Goal: Transaction & Acquisition: Obtain resource

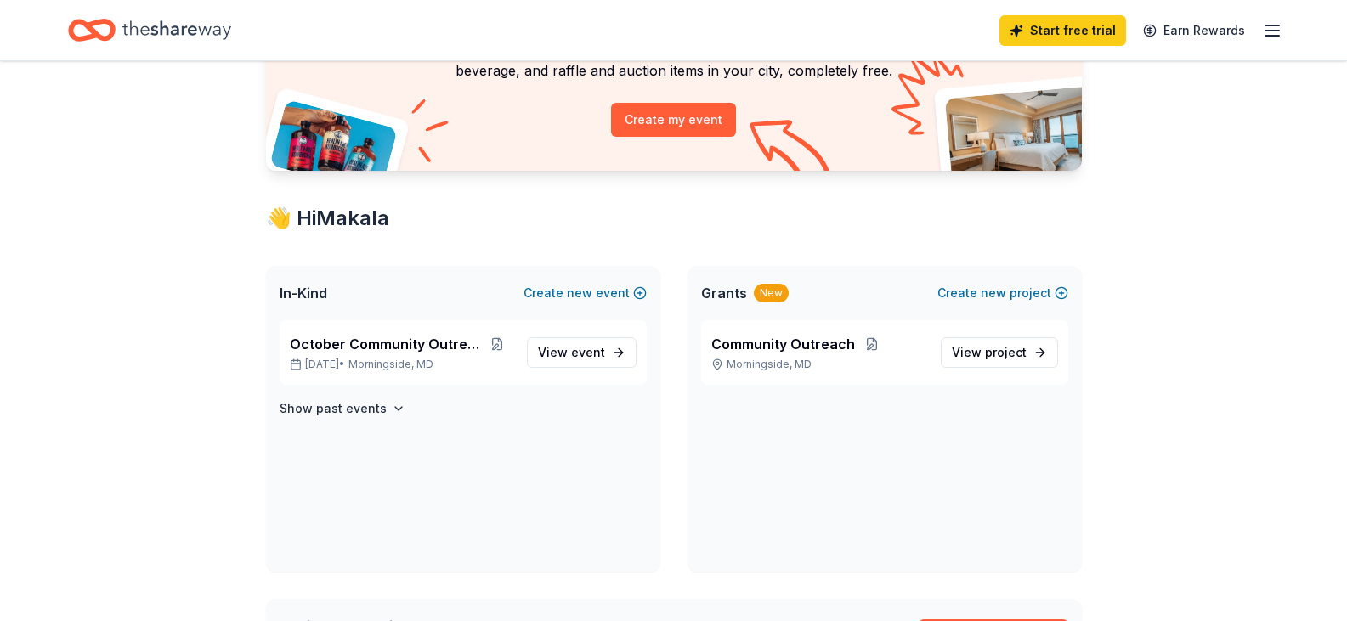
scroll to position [183, 0]
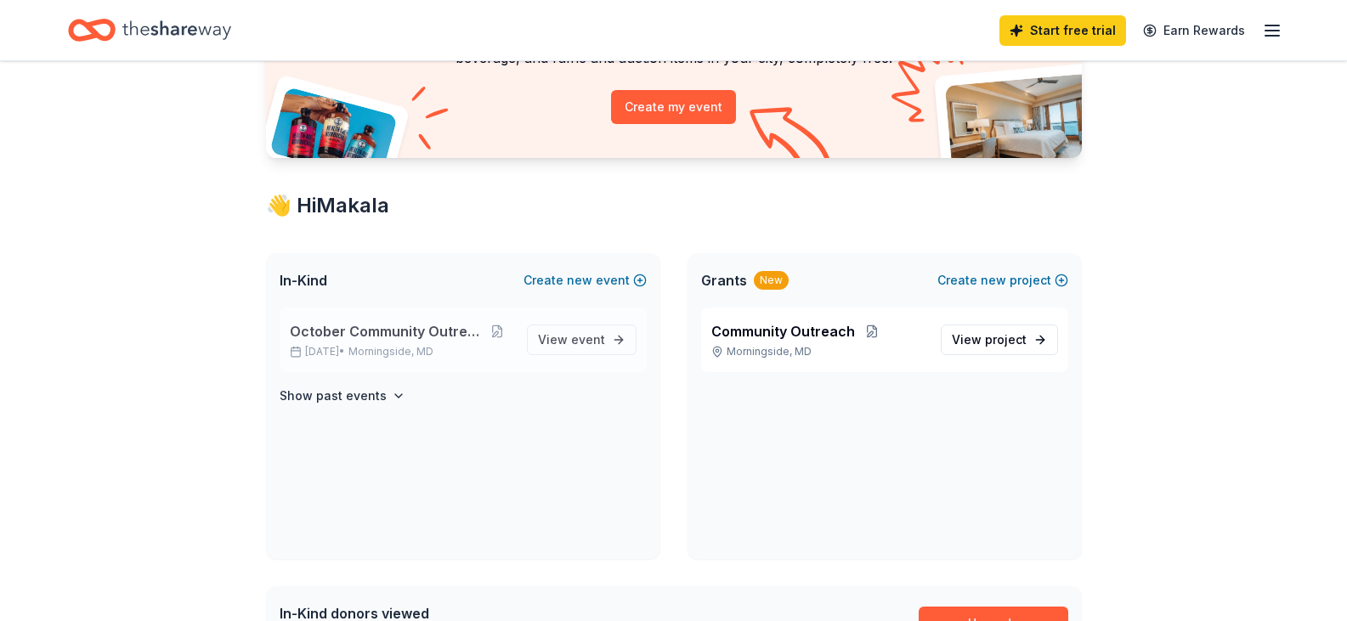
click at [399, 331] on span "October Community Outreach" at bounding box center [385, 331] width 191 height 20
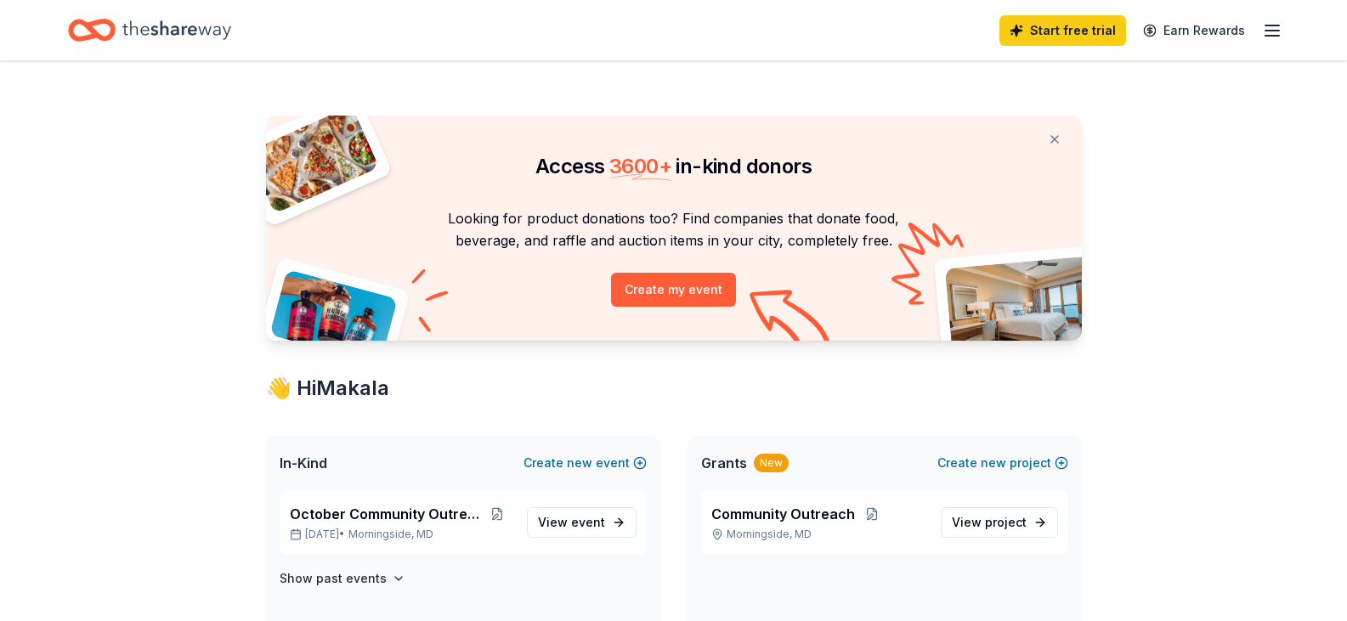
scroll to position [183, 0]
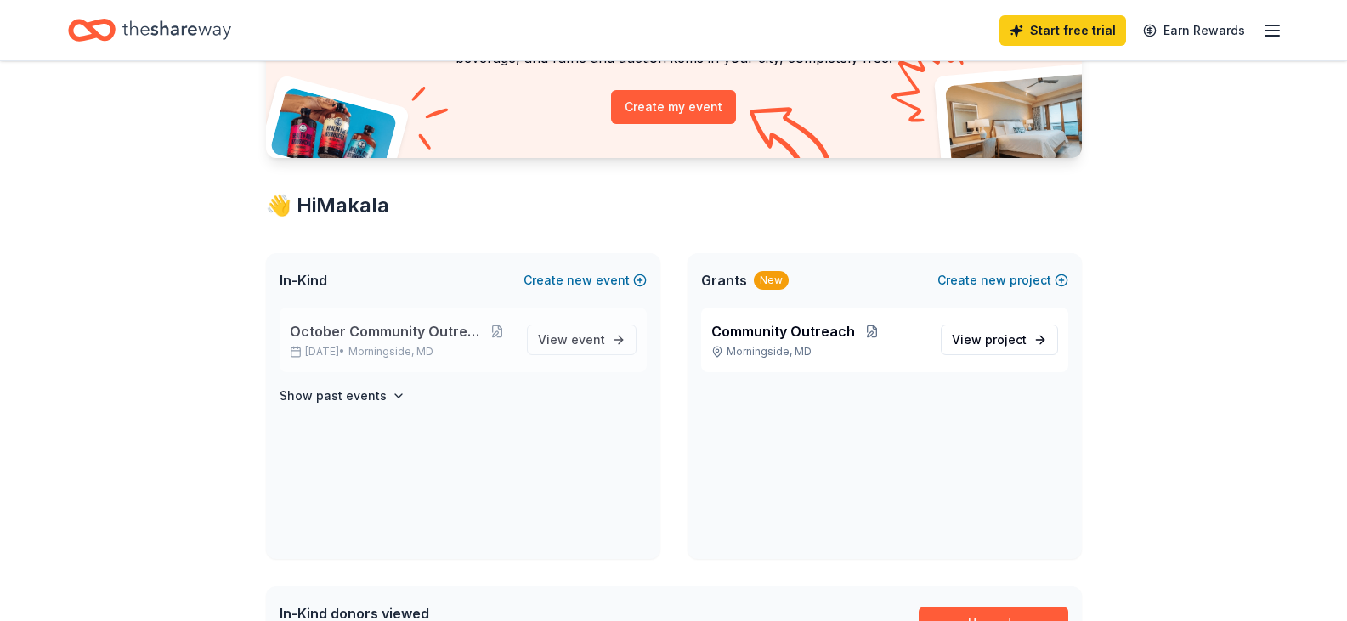
click at [427, 327] on span "October Community Outreach" at bounding box center [385, 331] width 191 height 20
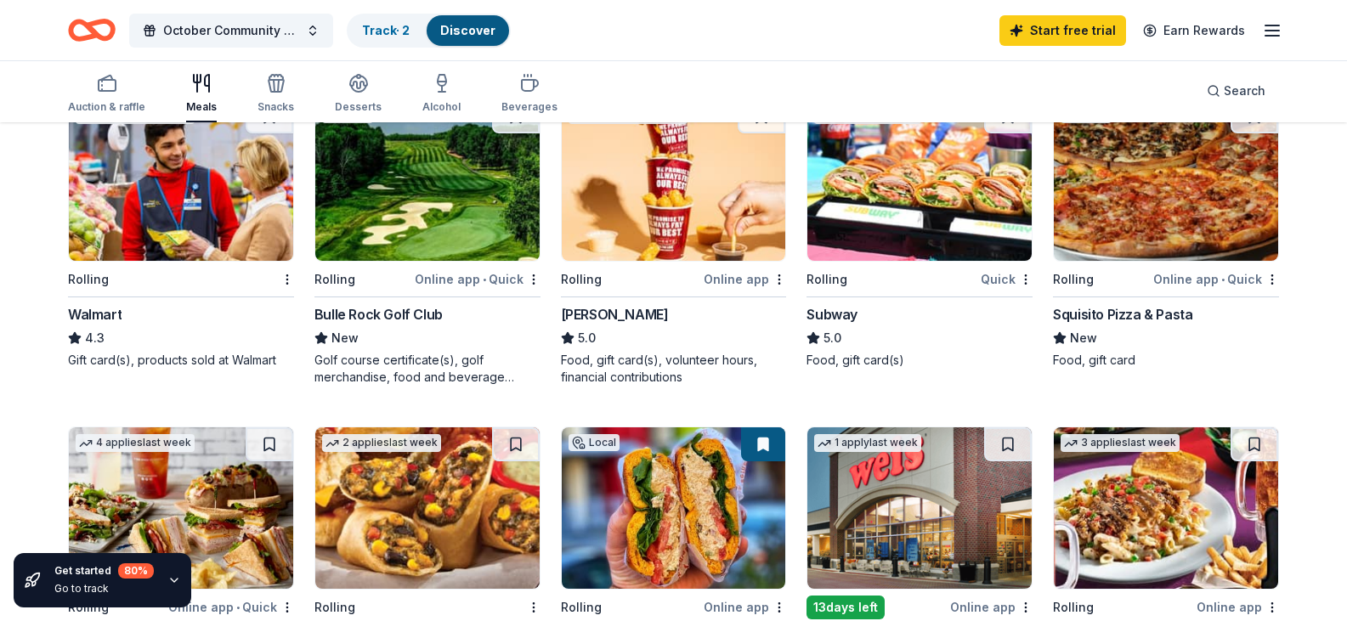
scroll to position [543, 0]
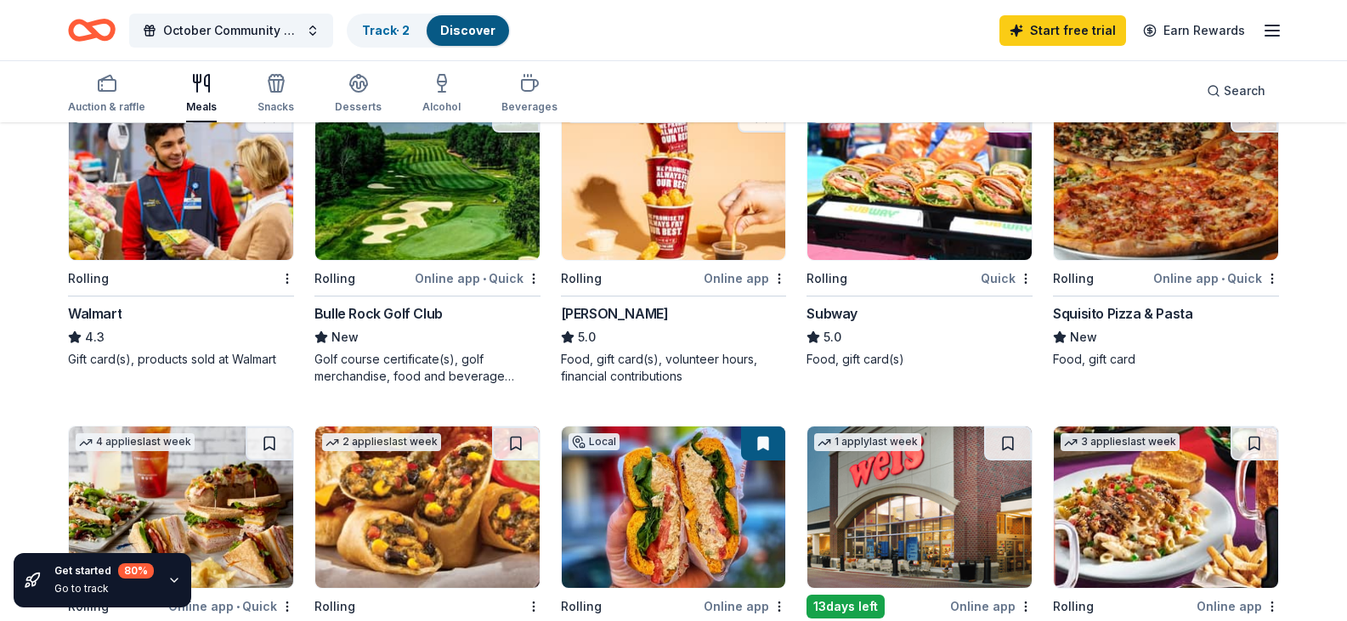
click at [144, 324] on div "Walmart" at bounding box center [181, 313] width 226 height 20
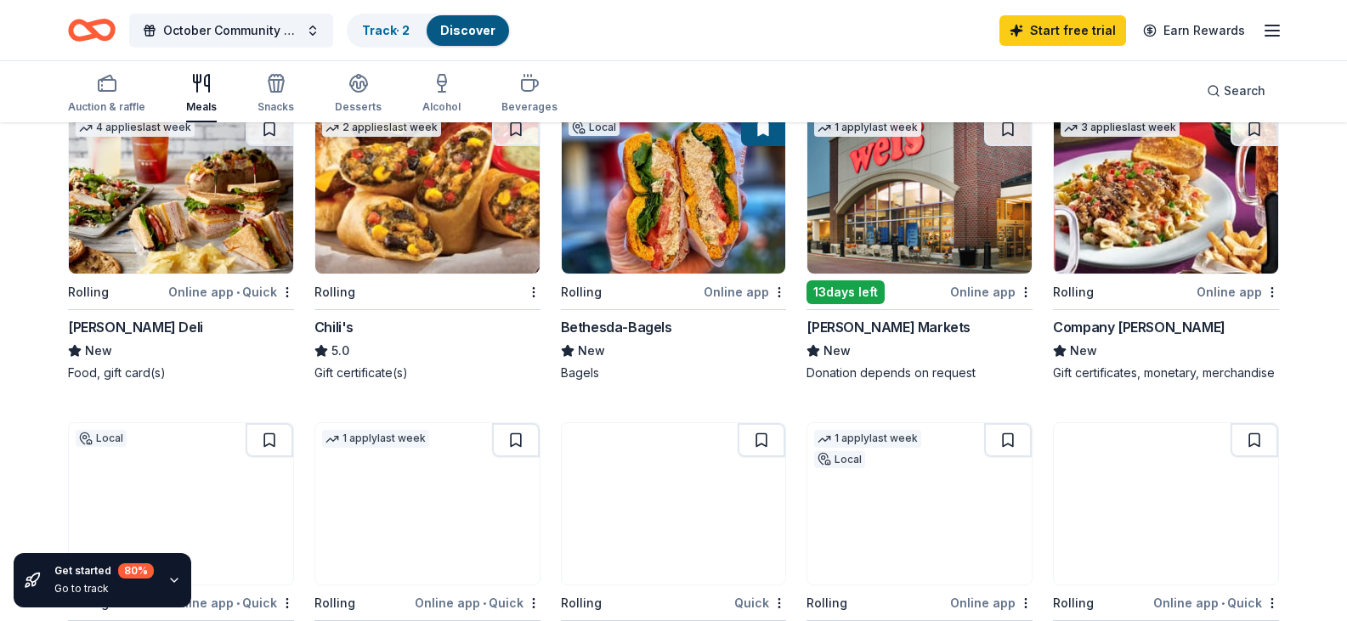
scroll to position [856, 0]
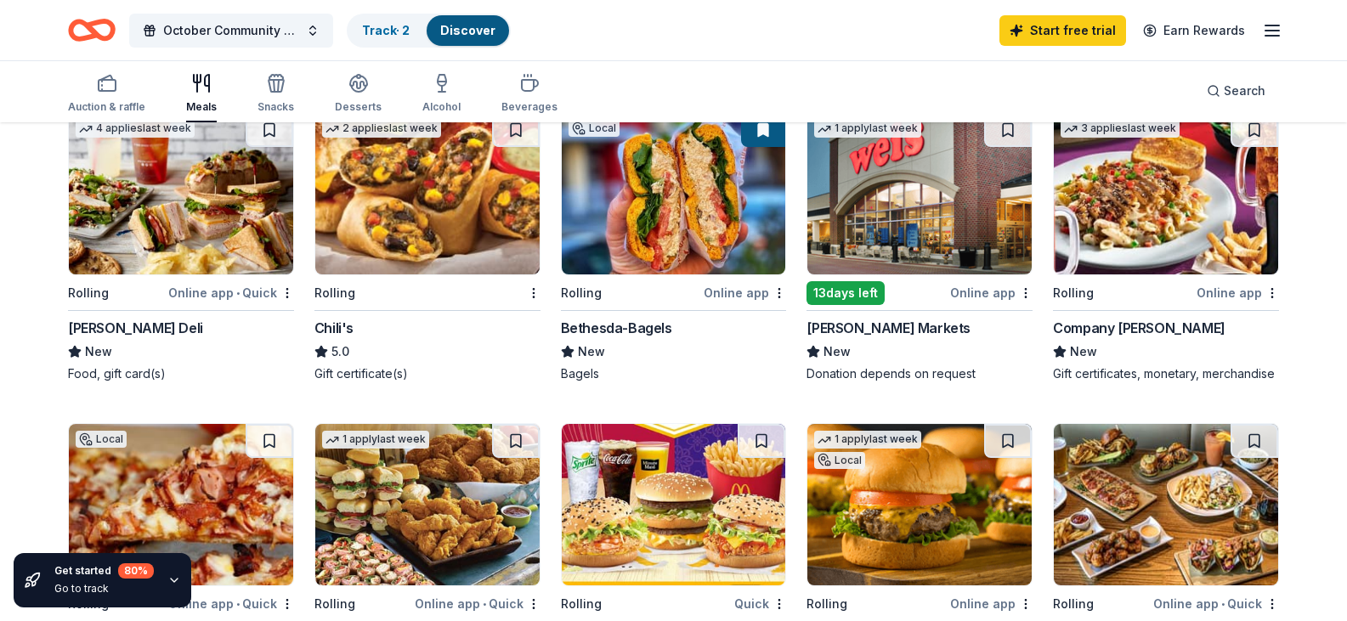
click at [626, 303] on div "Rolling" at bounding box center [631, 292] width 140 height 21
click at [647, 303] on div "Rolling" at bounding box center [631, 292] width 140 height 21
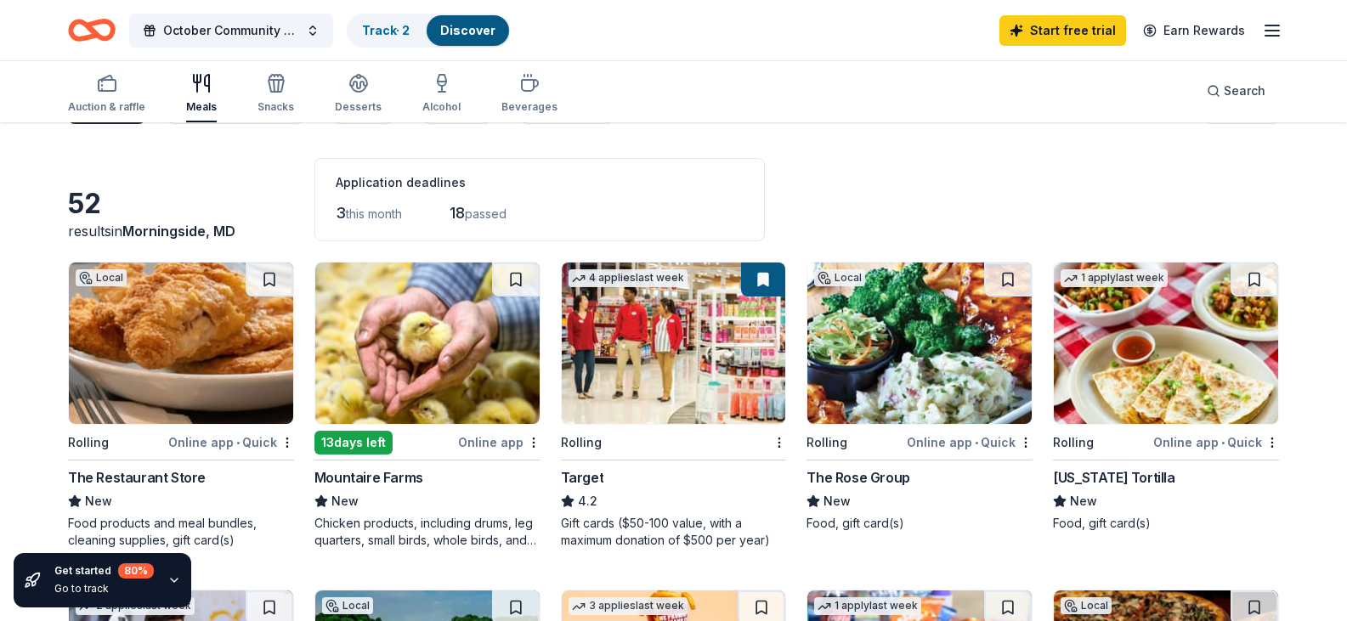
scroll to position [50, 0]
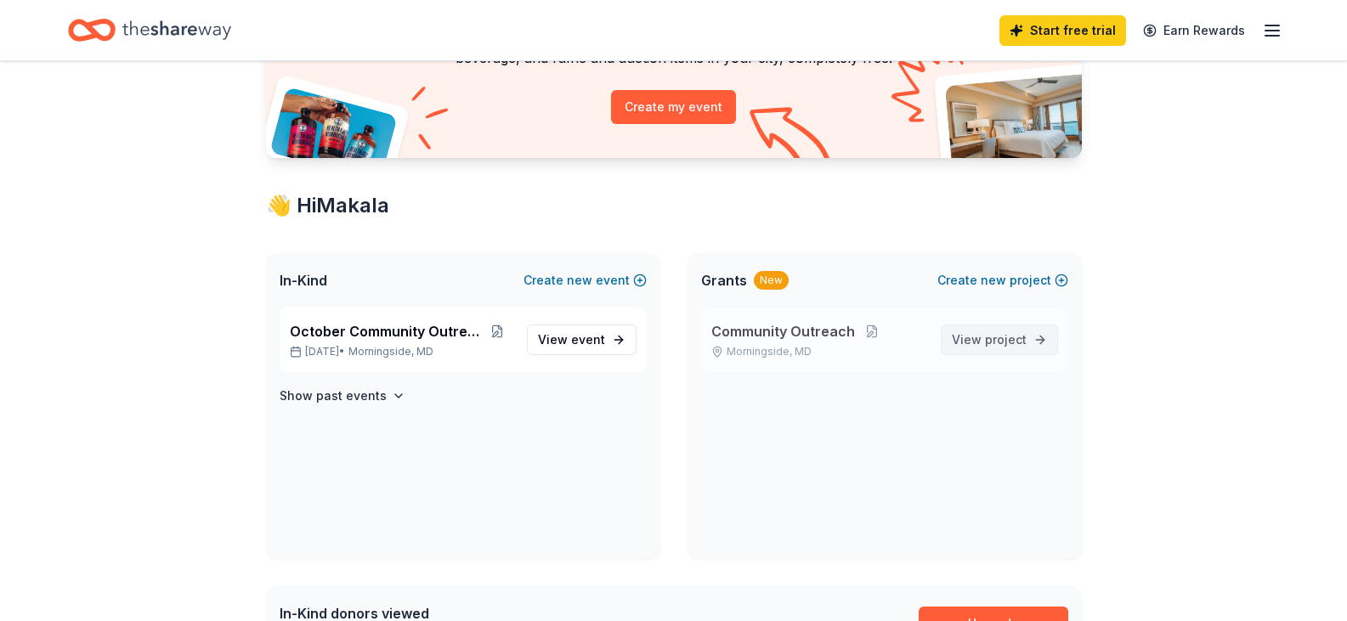
click at [975, 348] on span "View project" at bounding box center [989, 340] width 75 height 20
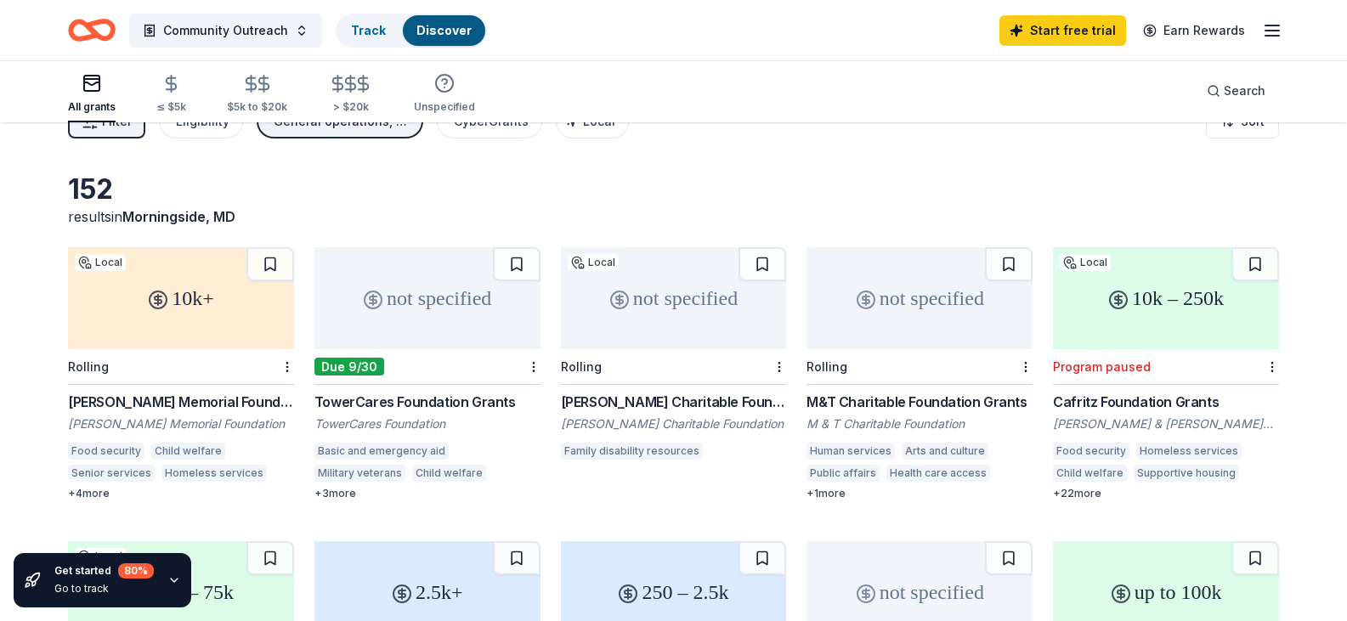
scroll to position [32, 0]
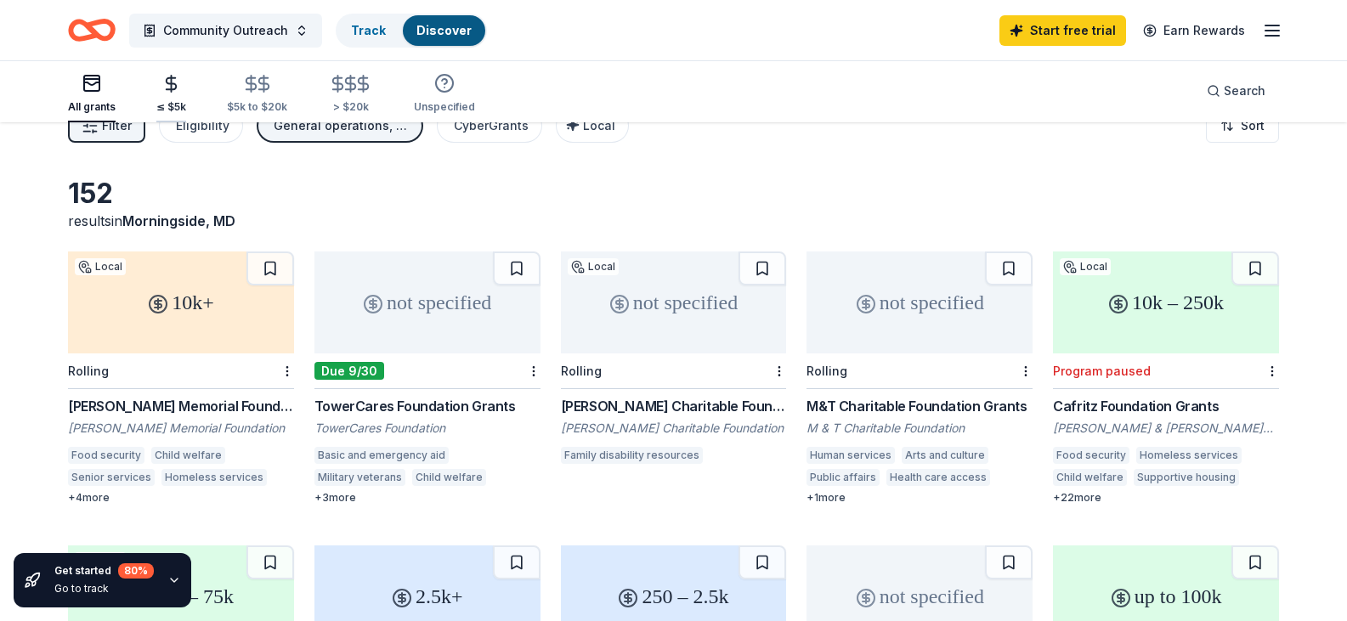
click at [178, 94] on div "≤ $5k" at bounding box center [171, 94] width 30 height 40
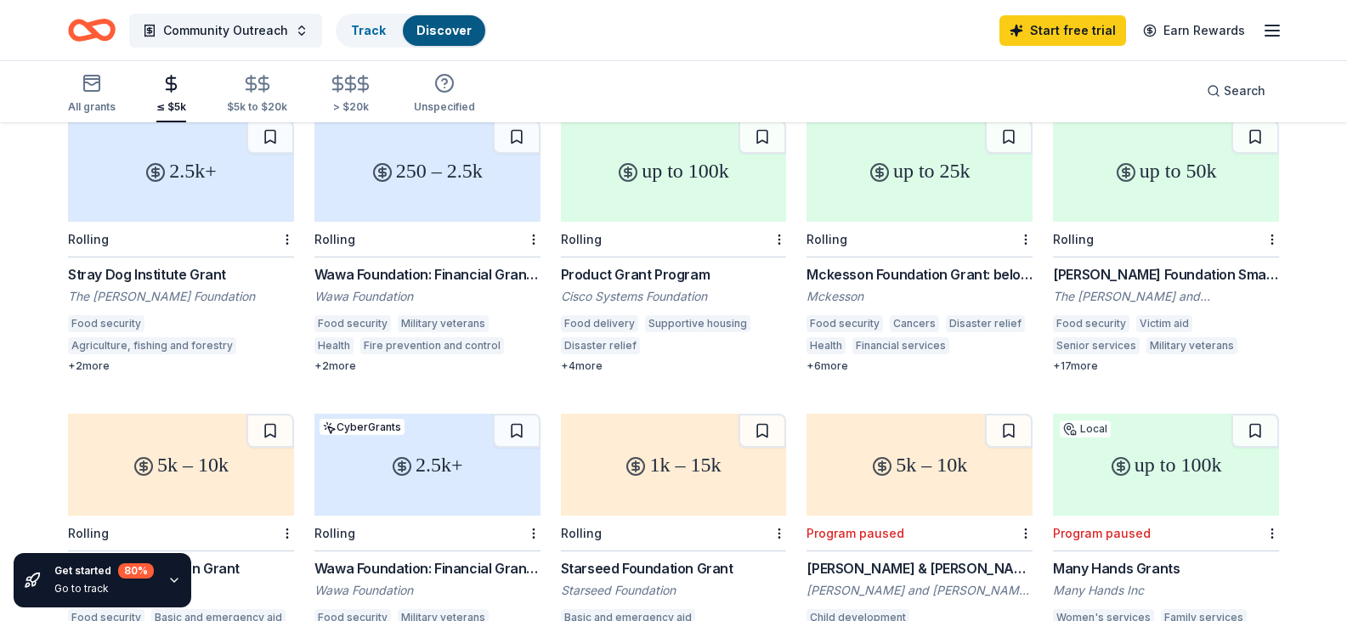
scroll to position [174, 0]
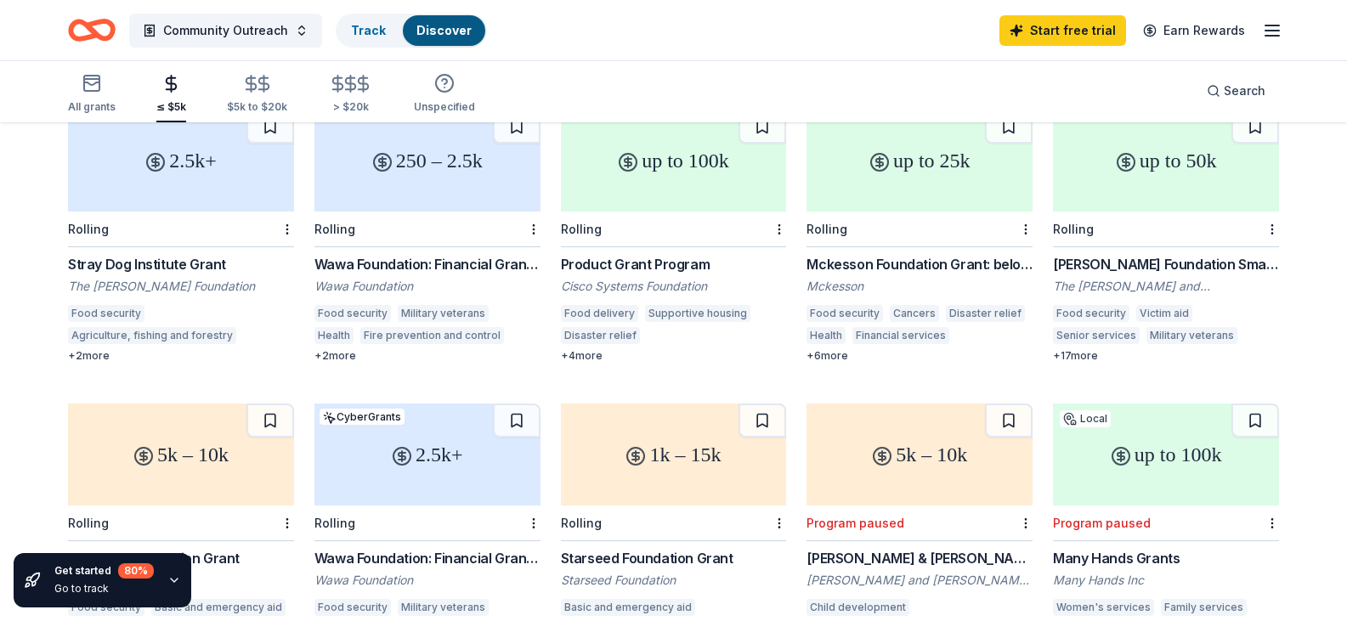
click at [469, 263] on div "Wawa Foundation: Financial Grants - Local Connection Grants (Grants less than $…" at bounding box center [427, 264] width 226 height 20
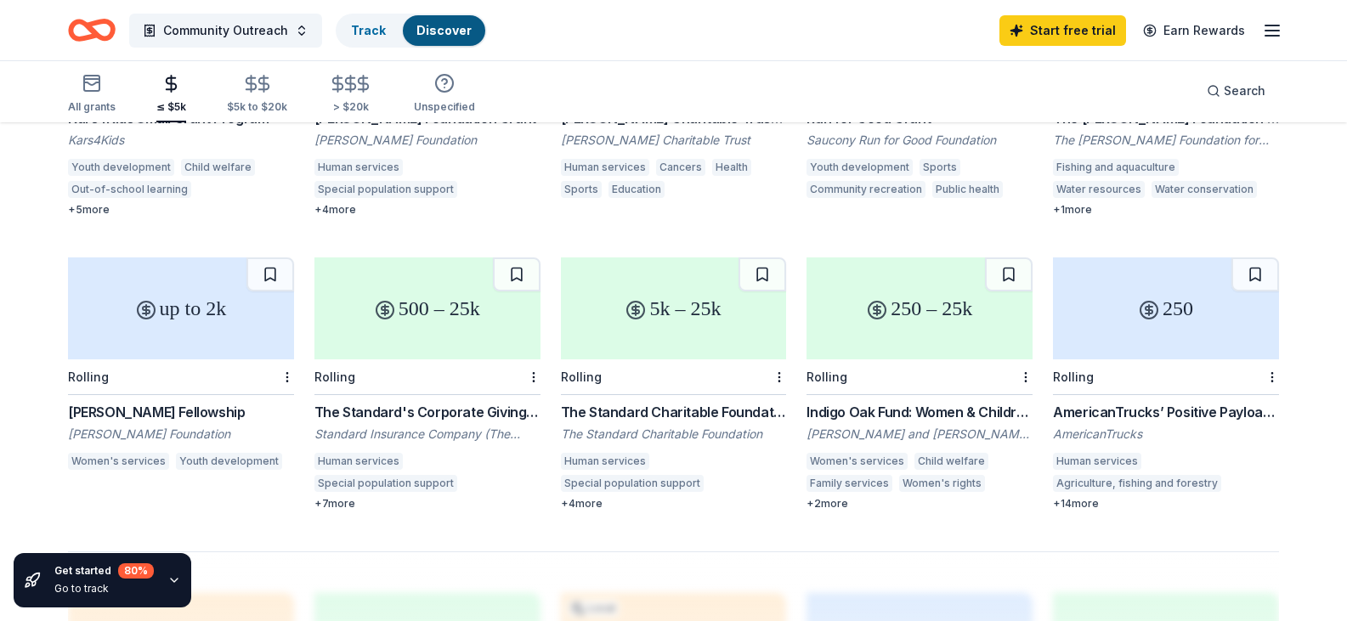
scroll to position [909, 0]
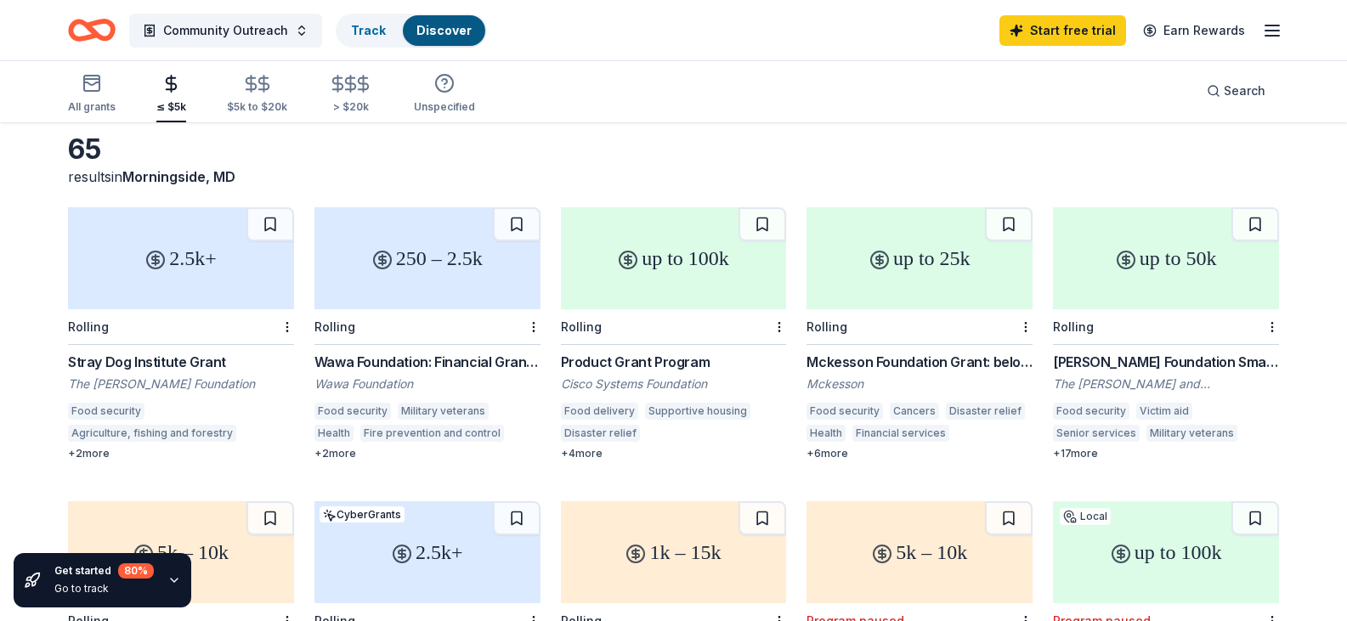
scroll to position [0, 0]
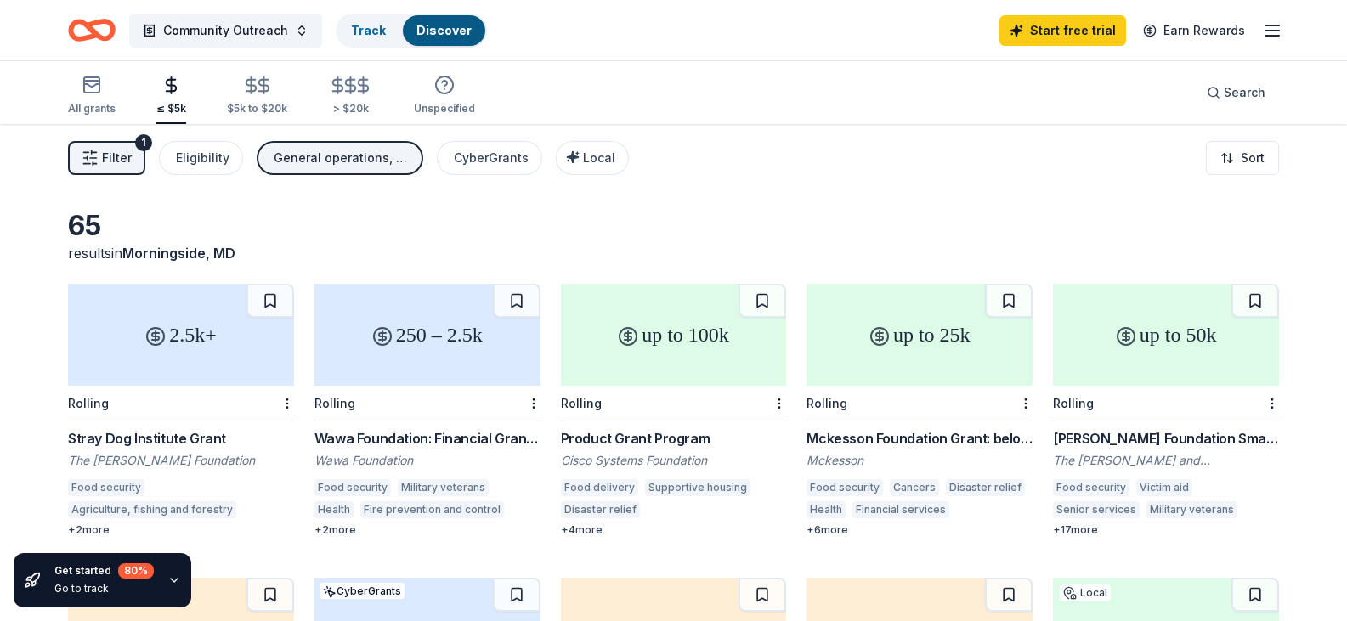
click at [940, 379] on div "up to 25k" at bounding box center [919, 335] width 226 height 102
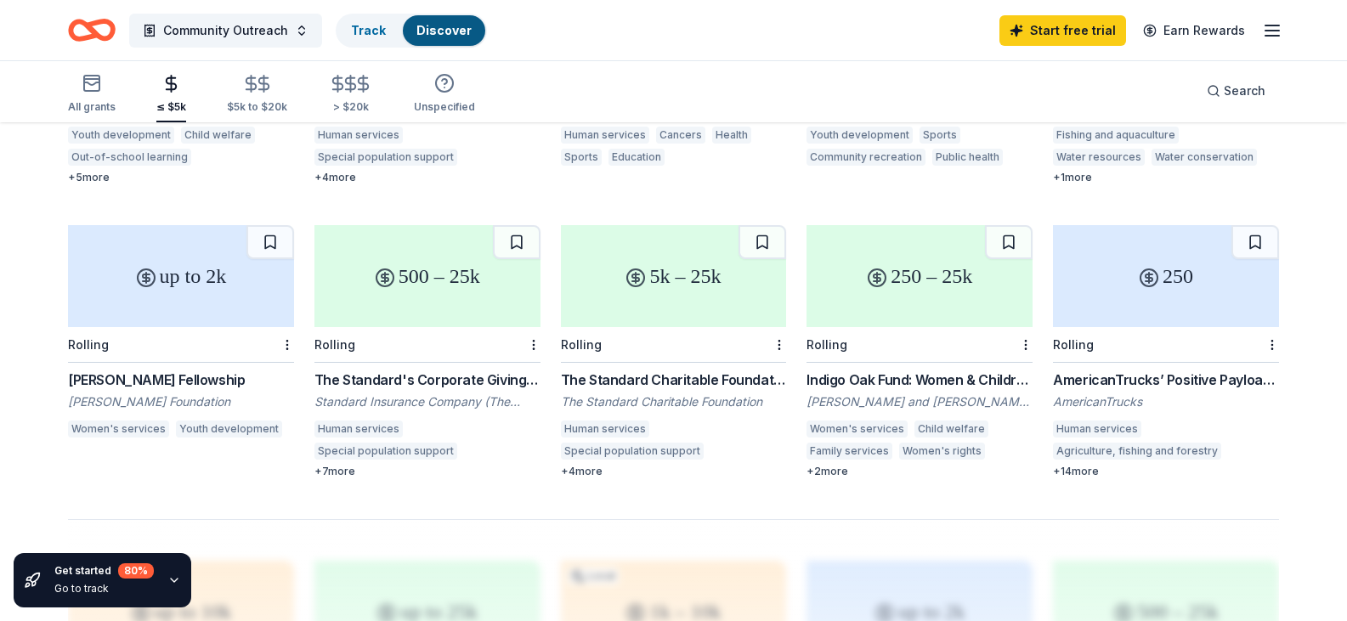
scroll to position [950, 0]
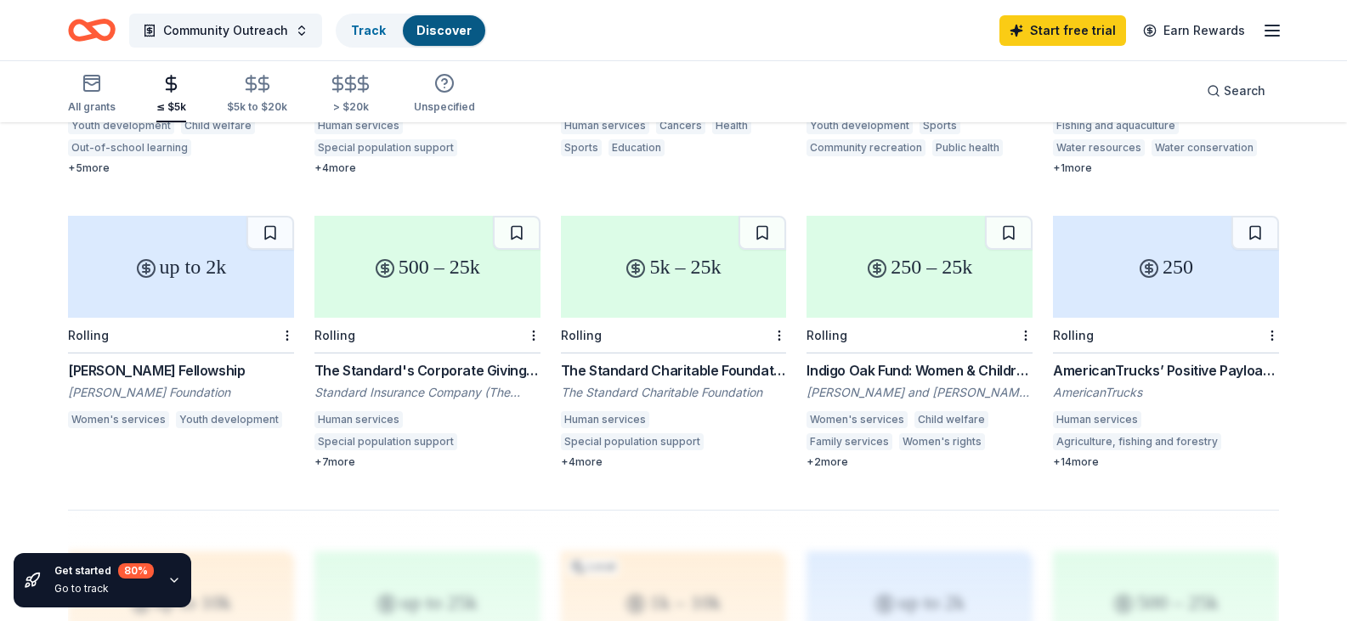
click at [382, 415] on div "Human services" at bounding box center [358, 419] width 88 height 17
click at [451, 286] on div "500 – 25k" at bounding box center [427, 267] width 226 height 102
click at [659, 336] on div "Rolling" at bounding box center [674, 336] width 226 height 36
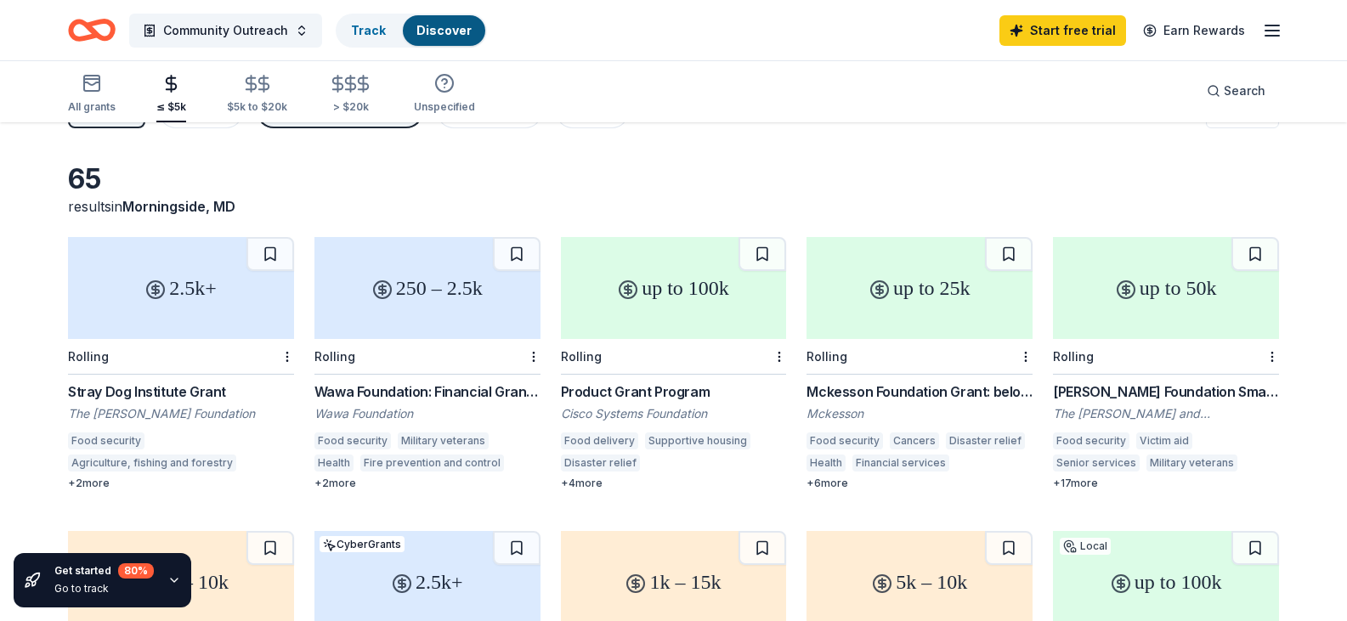
scroll to position [0, 0]
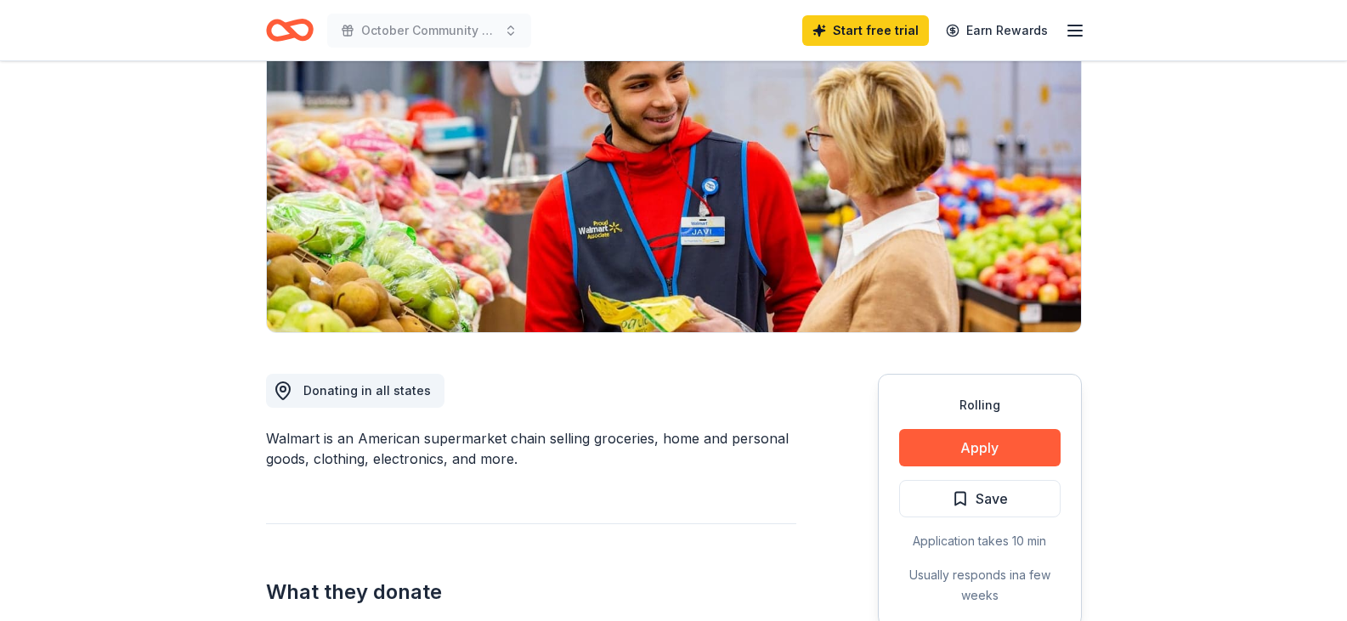
scroll to position [184, 0]
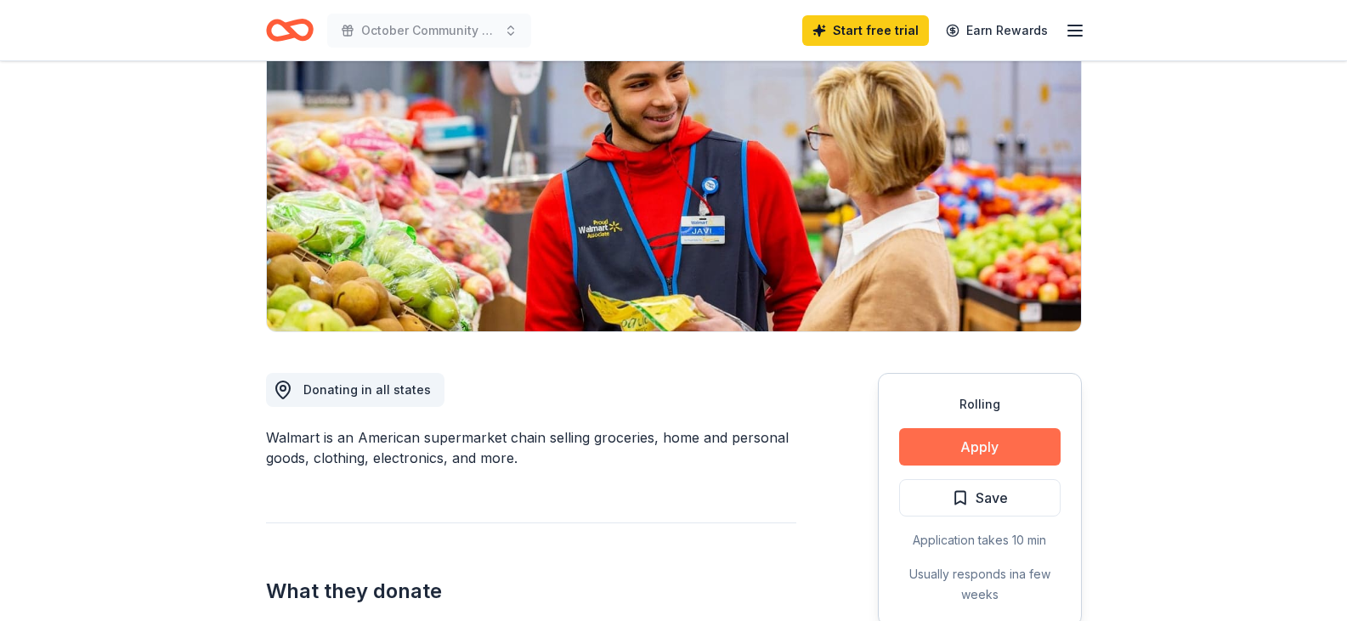
click at [979, 438] on button "Apply" at bounding box center [979, 446] width 161 height 37
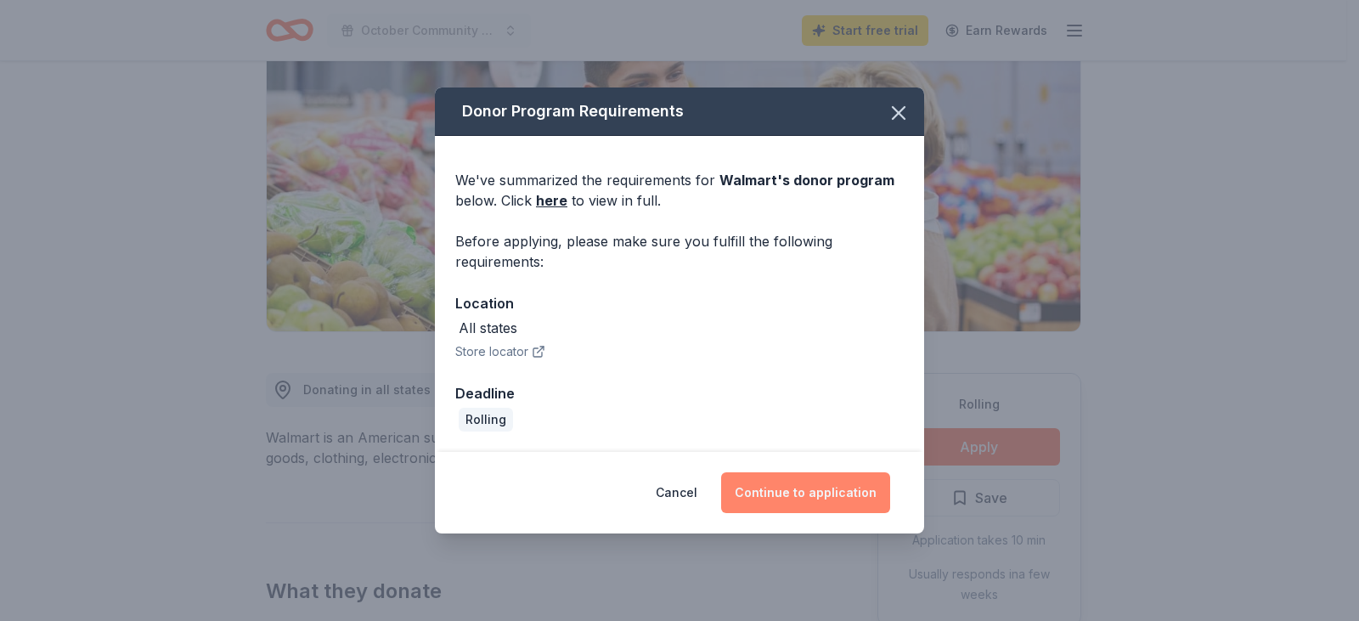
click at [870, 491] on button "Continue to application" at bounding box center [805, 492] width 169 height 41
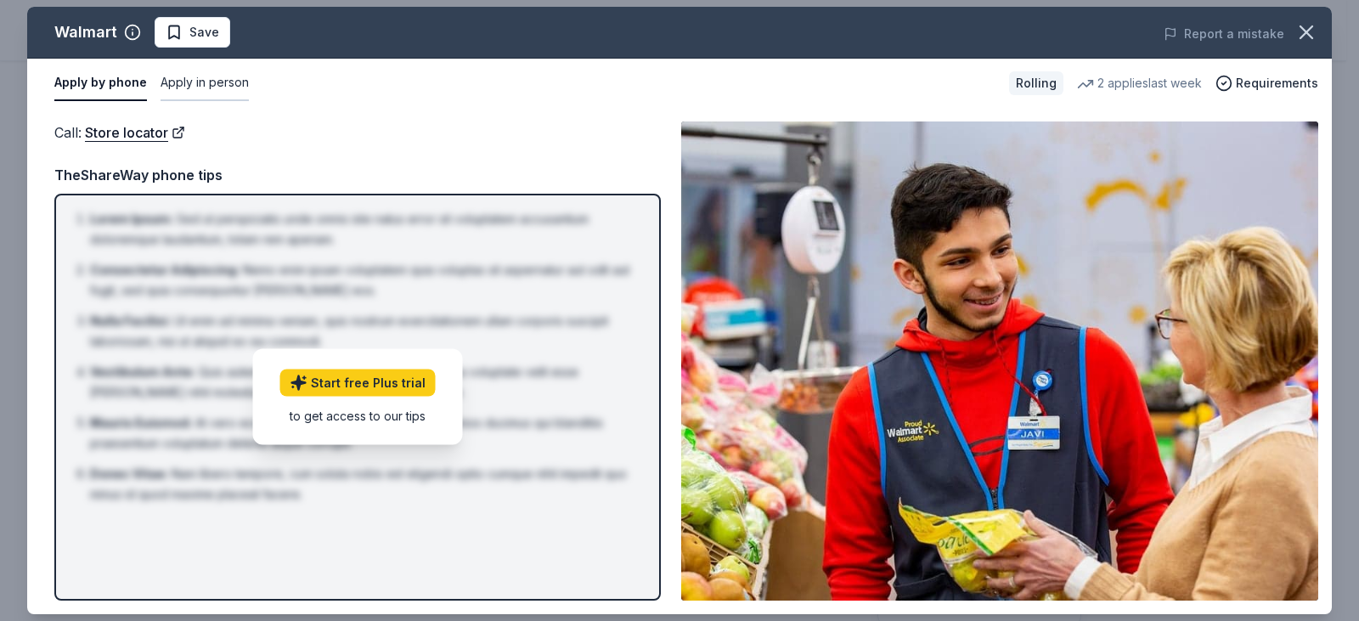
click at [180, 83] on button "Apply in person" at bounding box center [205, 83] width 88 height 36
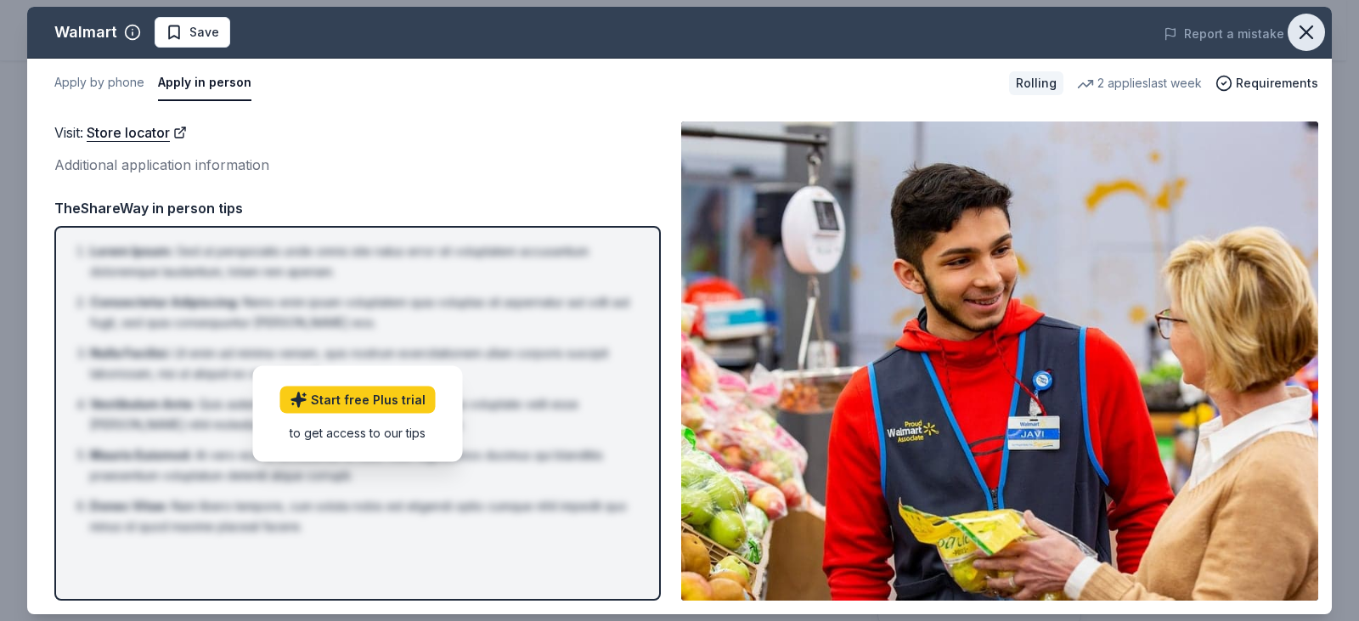
click at [1301, 44] on button "button" at bounding box center [1306, 32] width 37 height 37
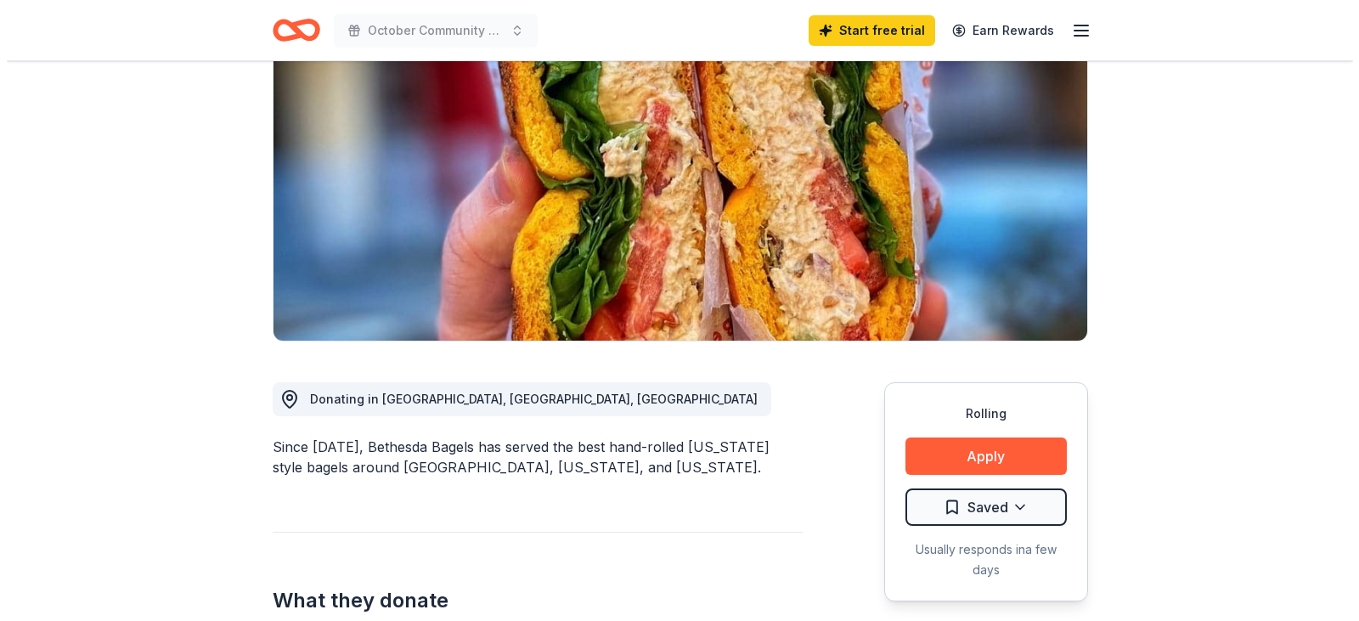
scroll to position [176, 0]
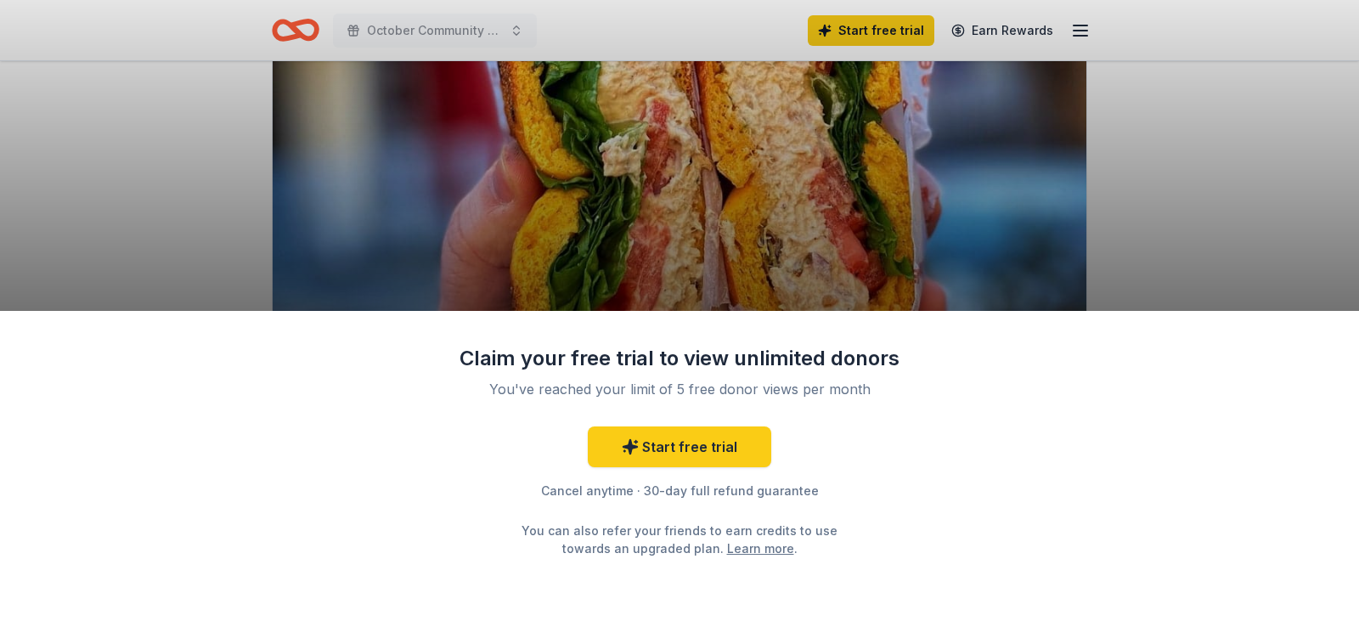
click at [981, 451] on div "Claim your free trial to view unlimited donors You've reached your limit of 5 f…" at bounding box center [679, 466] width 1359 height 311
click at [1248, 242] on div "Claim your free trial to view unlimited donors You've reached your limit of 5 f…" at bounding box center [679, 310] width 1359 height 621
click at [1243, 230] on div "Claim your free trial to view unlimited donors You've reached your limit of 5 f…" at bounding box center [679, 310] width 1359 height 621
click at [87, 213] on div "Claim your free trial to view unlimited donors You've reached your limit of 5 f…" at bounding box center [679, 310] width 1359 height 621
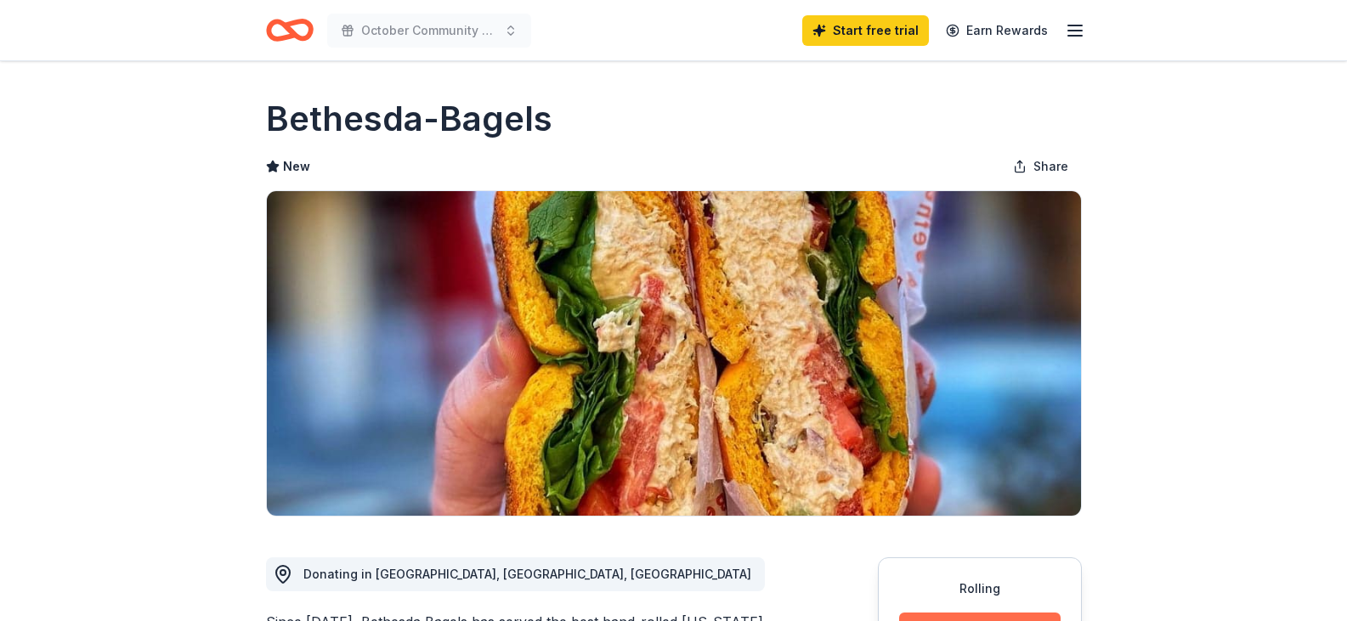
scroll to position [261, 0]
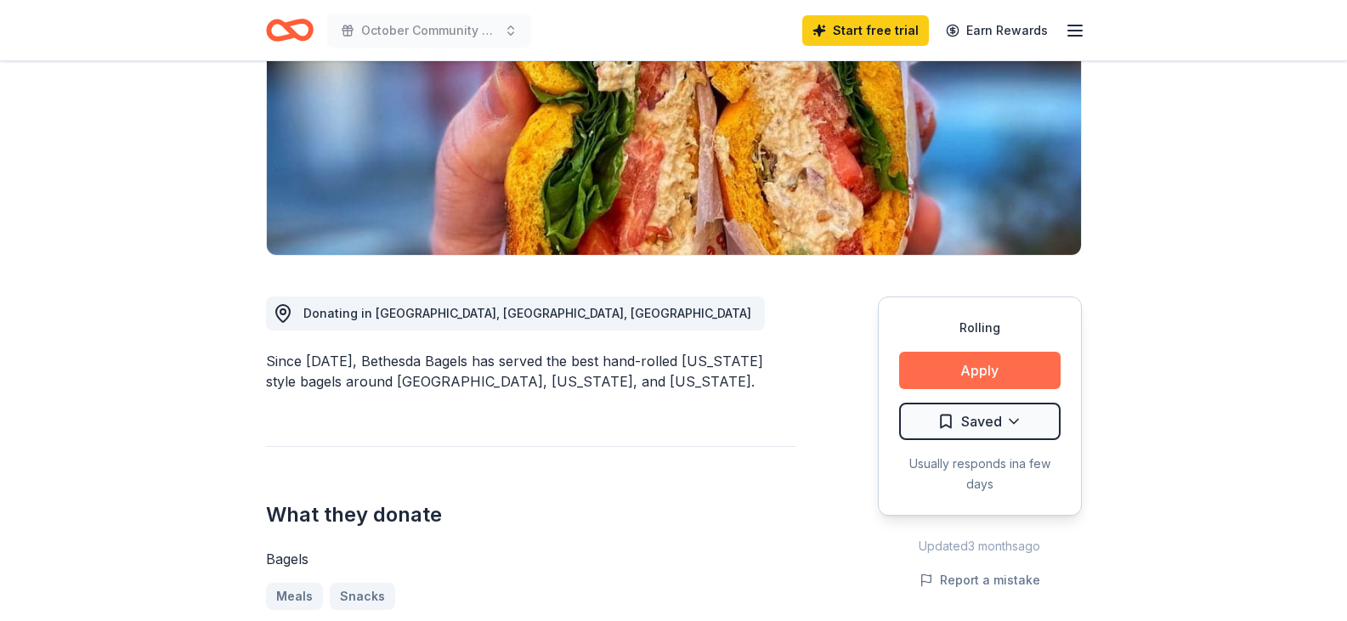
click at [1007, 371] on button "Apply" at bounding box center [979, 370] width 161 height 37
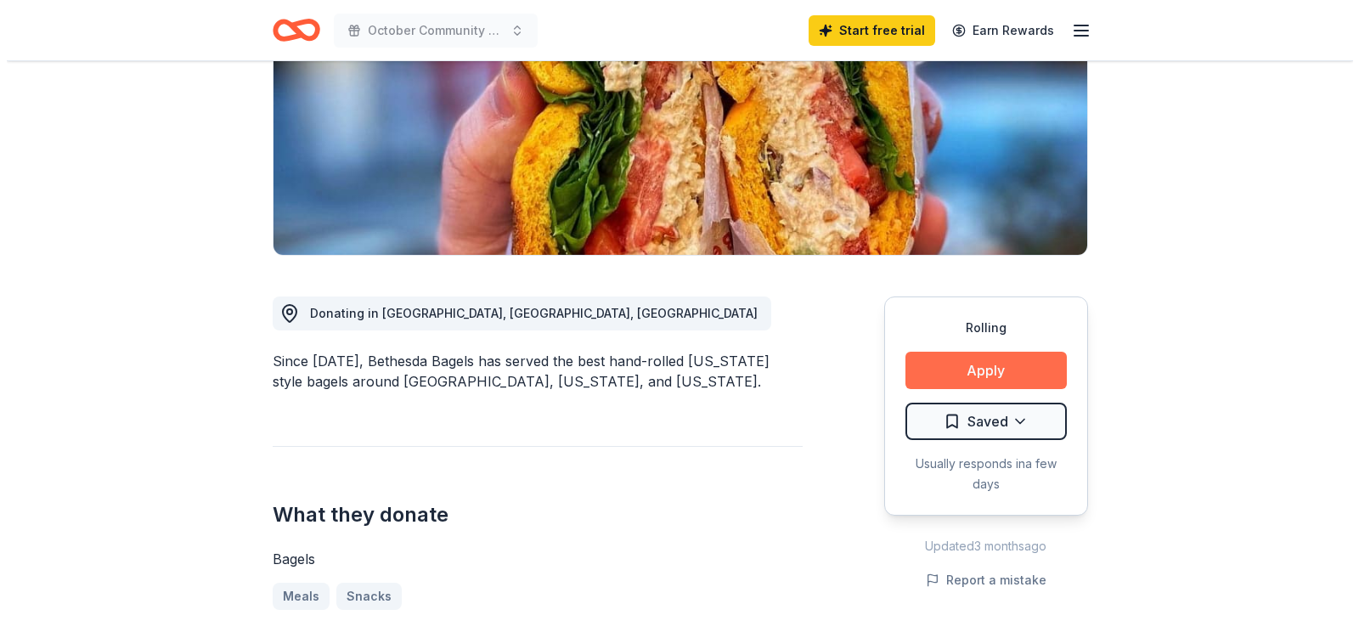
scroll to position [0, 0]
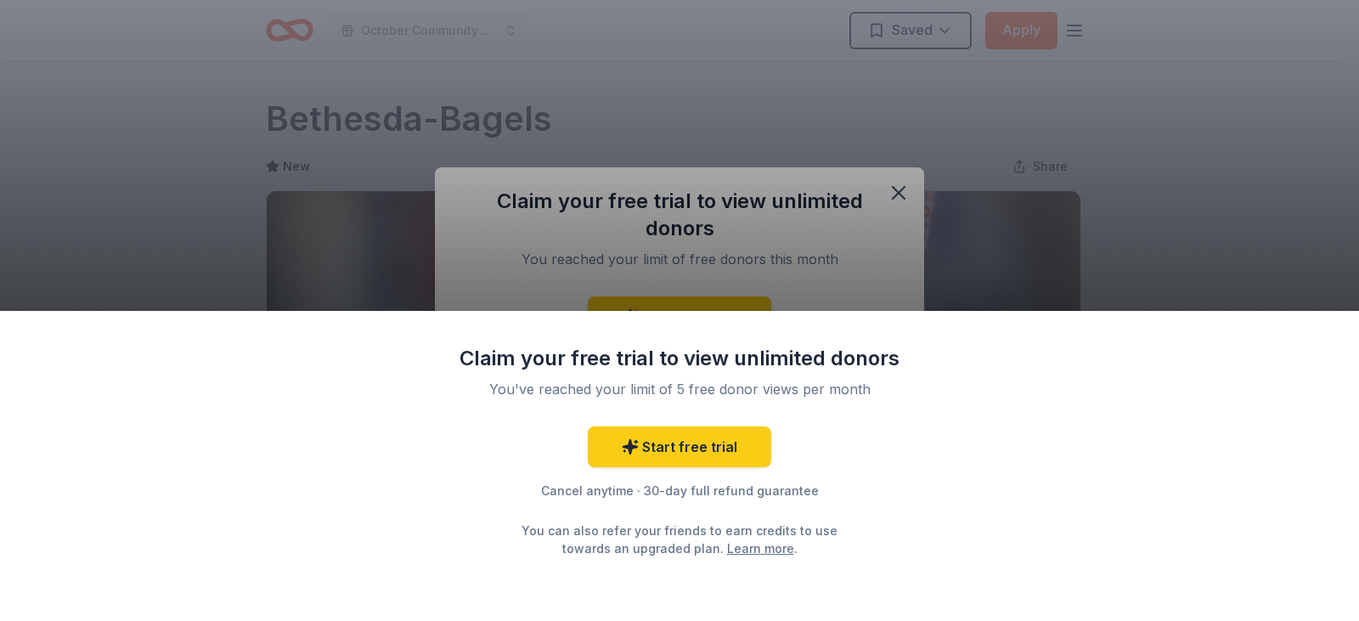
click at [871, 199] on div "Claim your free trial to view unlimited donors You've reached your limit of 5 f…" at bounding box center [679, 310] width 1359 height 621
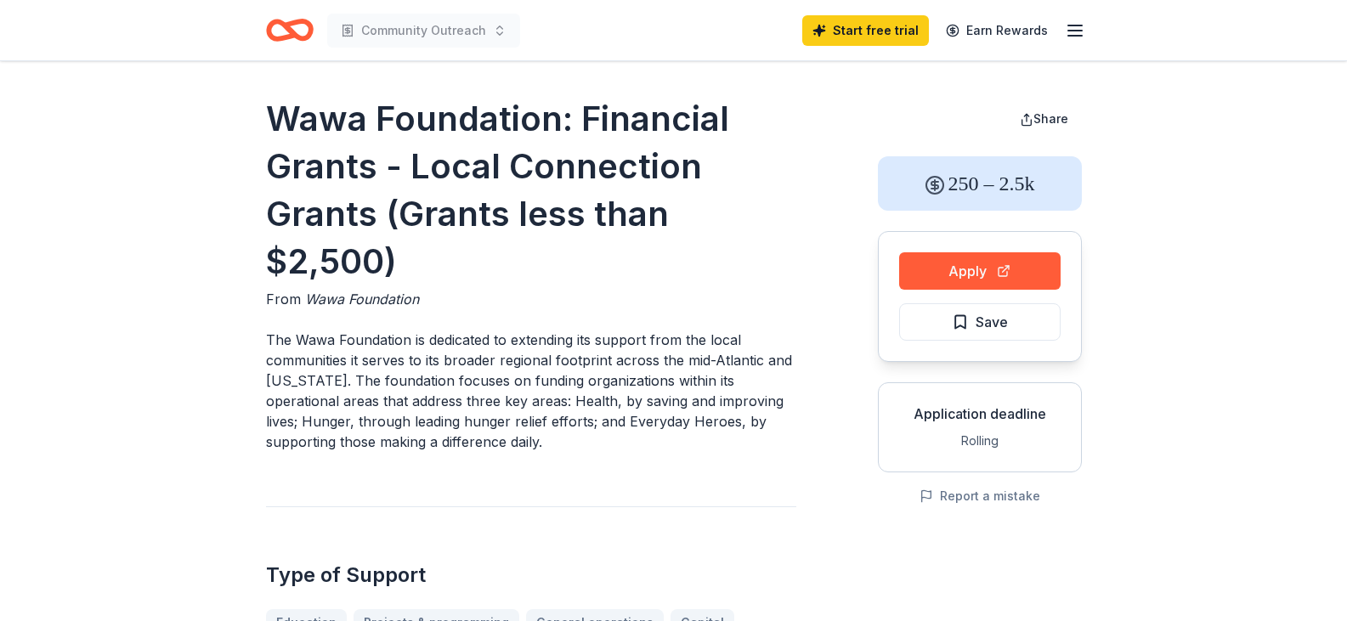
click at [982, 274] on button "Apply" at bounding box center [979, 270] width 161 height 37
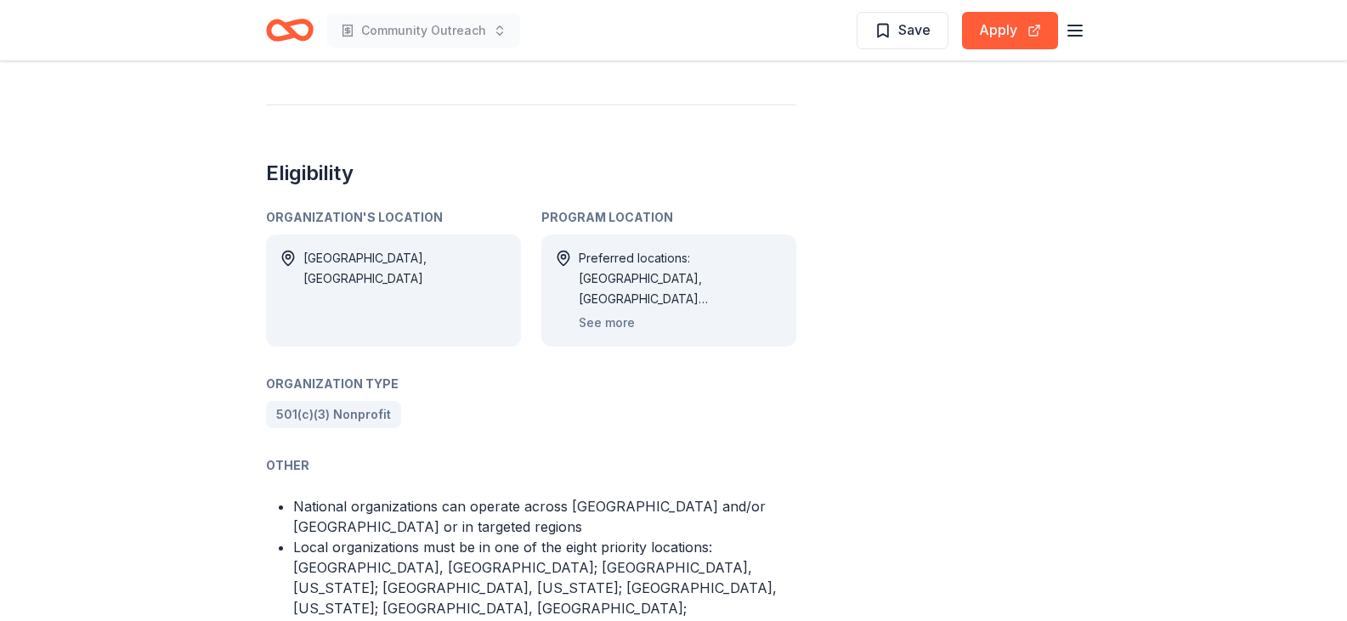
scroll to position [974, 0]
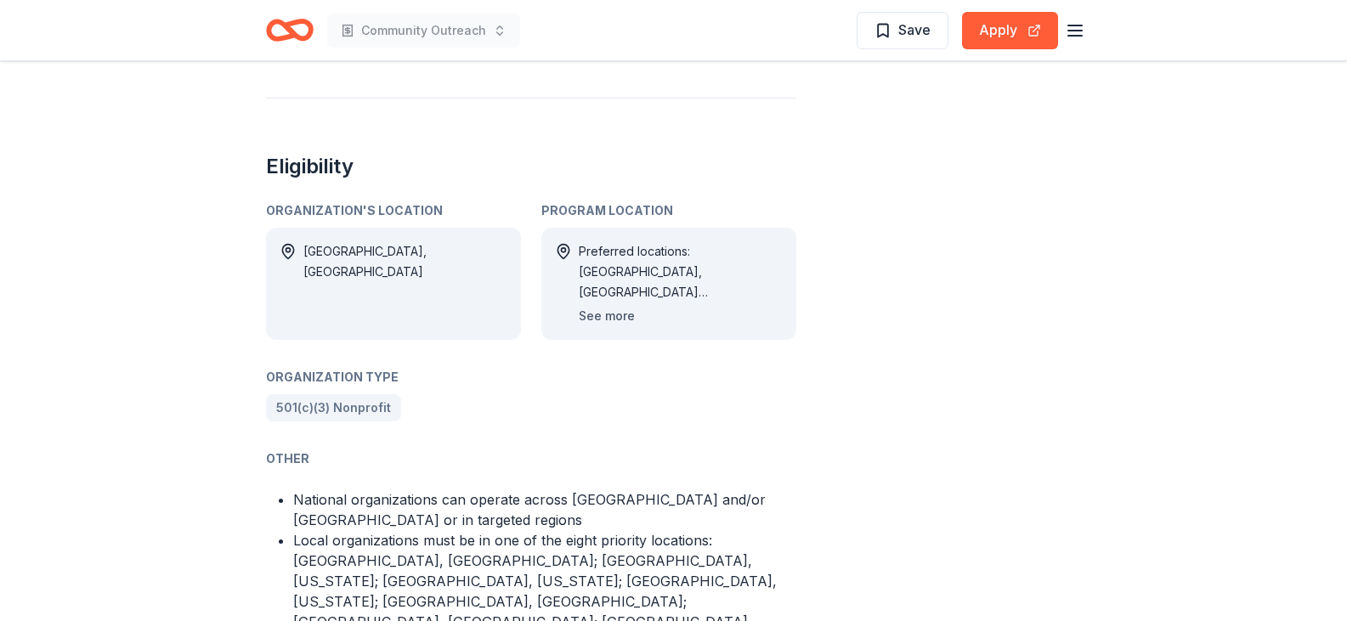
click at [601, 306] on button "See more" at bounding box center [607, 316] width 56 height 20
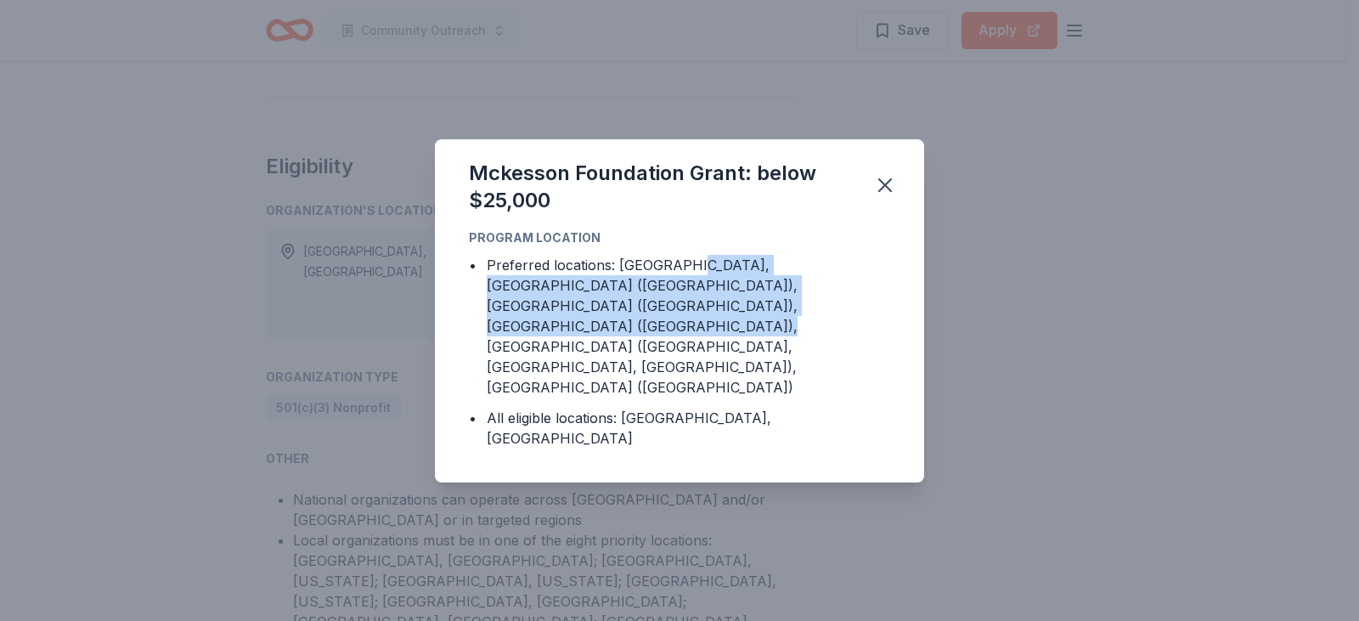
drag, startPoint x: 689, startPoint y: 319, endPoint x: 751, endPoint y: 360, distance: 74.7
click at [751, 360] on div "Preferred locations: Canada, GA (Fulton County), OH (Franklin County), TN (Shel…" at bounding box center [689, 326] width 404 height 143
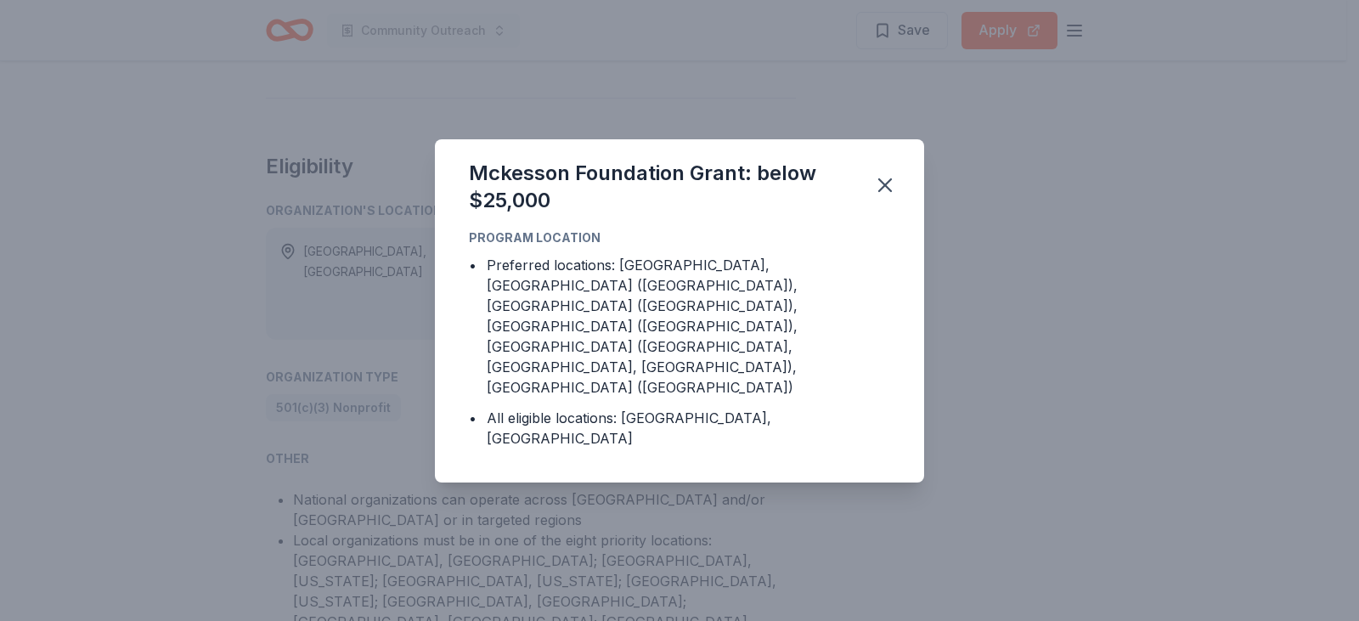
click at [782, 359] on div "Preferred locations: Canada, GA (Fulton County), OH (Franklin County), TN (Shel…" at bounding box center [689, 326] width 404 height 143
click at [887, 197] on icon "button" at bounding box center [885, 185] width 24 height 24
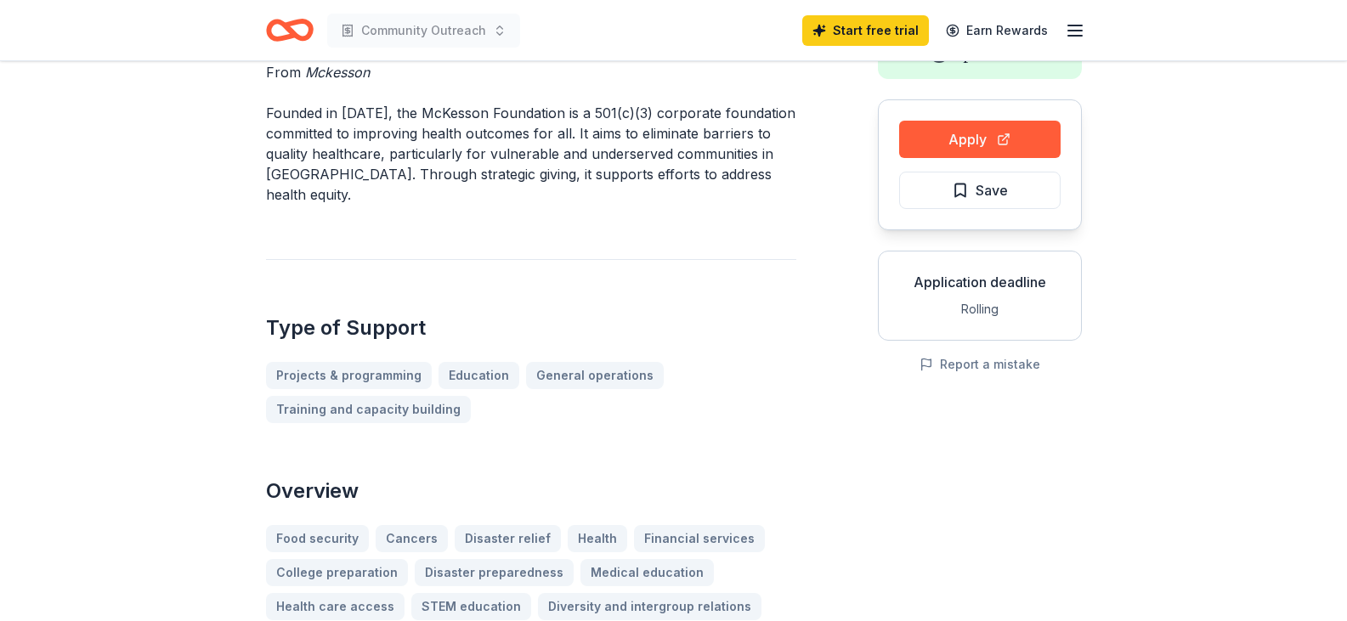
scroll to position [0, 0]
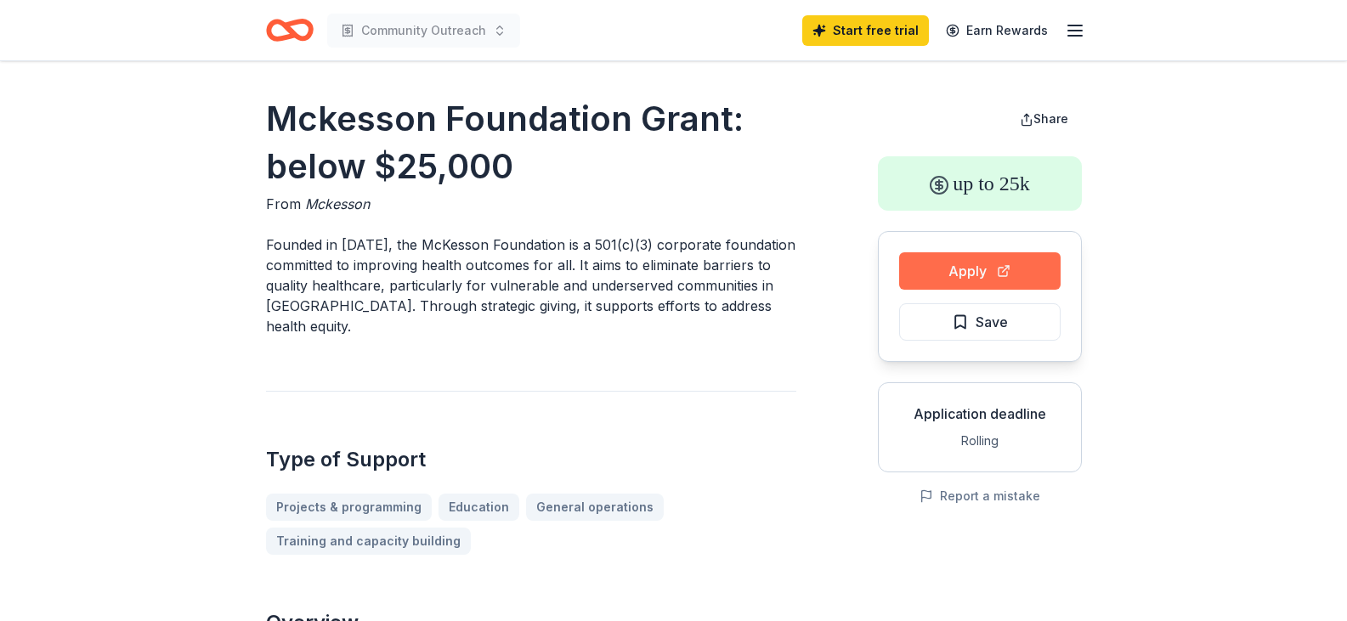
click at [973, 277] on button "Apply" at bounding box center [979, 270] width 161 height 37
